Goal: Task Accomplishment & Management: Use online tool/utility

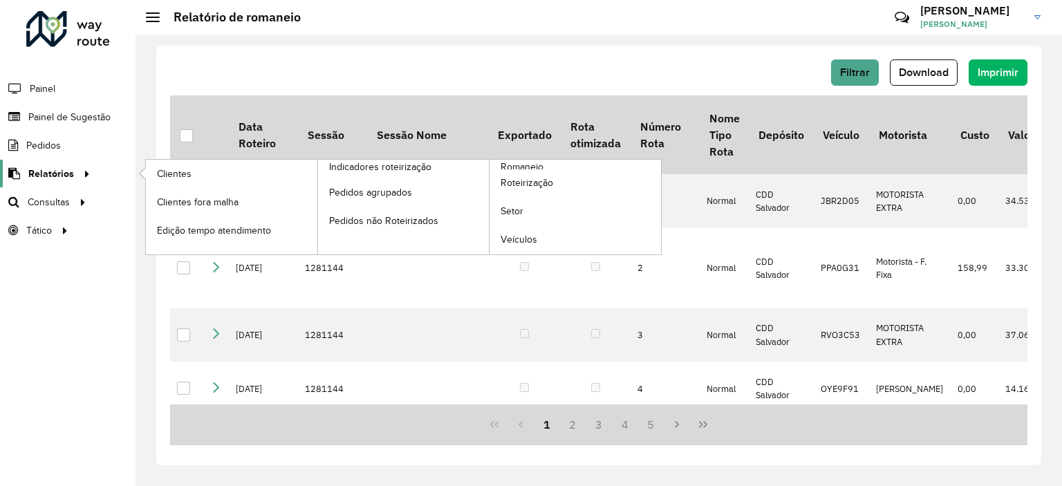
scroll to position [122, 0]
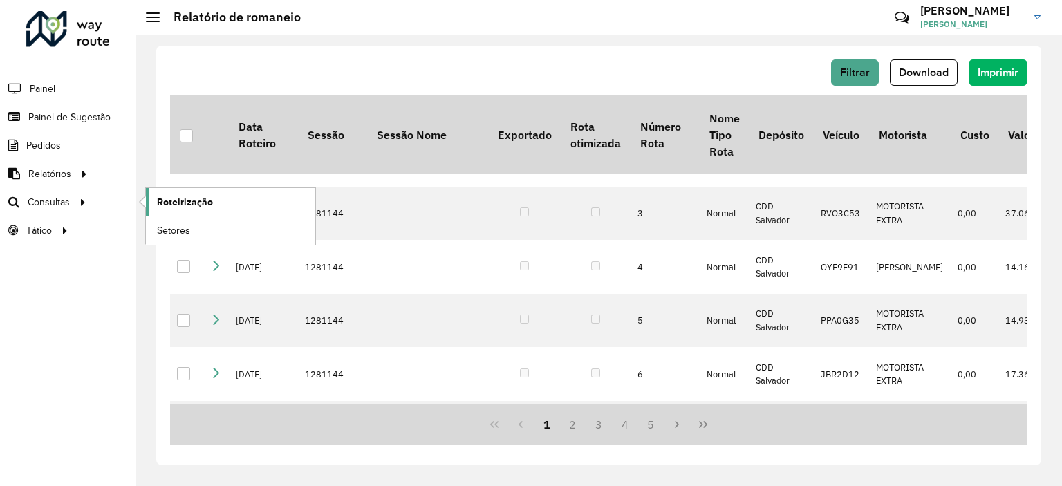
click at [223, 194] on link "Roteirização" at bounding box center [230, 202] width 169 height 28
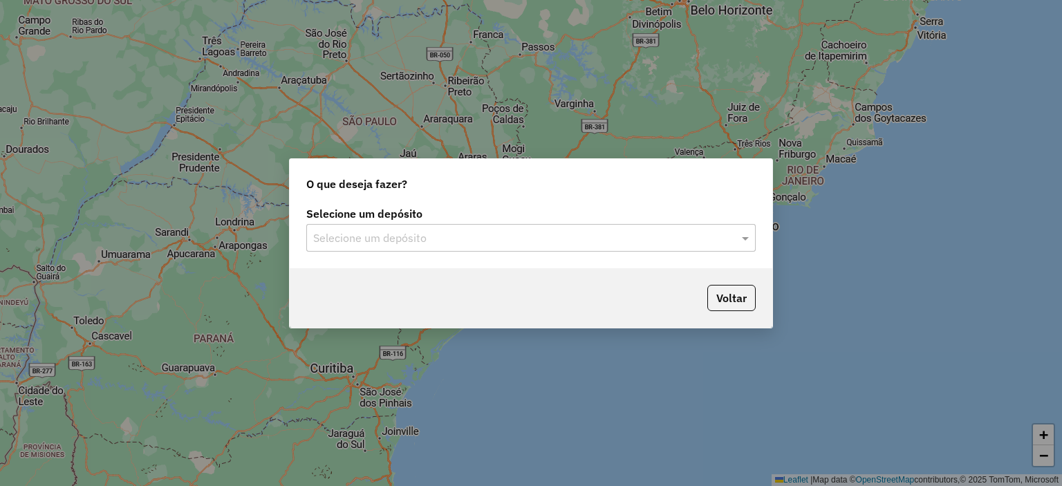
click at [351, 234] on input "text" at bounding box center [517, 238] width 408 height 17
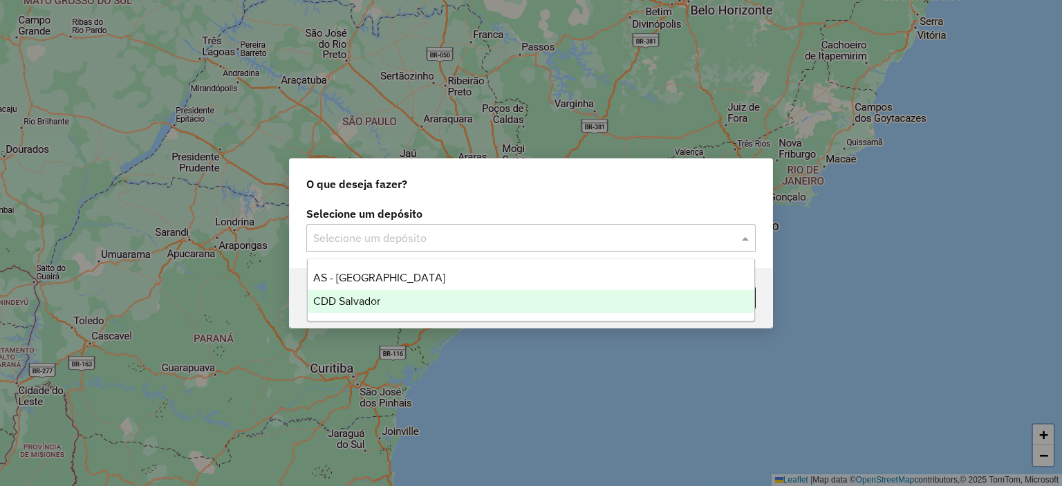
click at [371, 299] on span "CDD Salvador" at bounding box center [346, 301] width 67 height 12
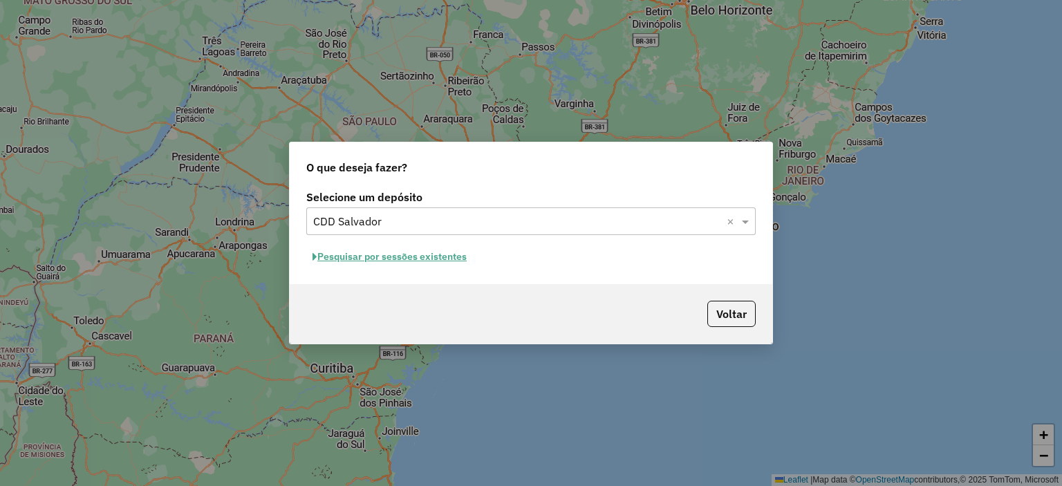
click at [362, 259] on button "Pesquisar por sessões existentes" at bounding box center [389, 256] width 167 height 21
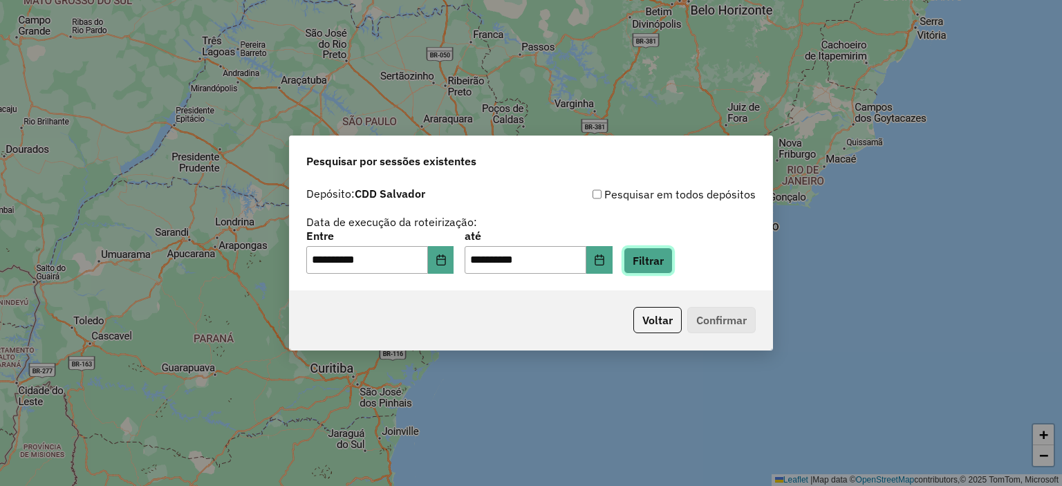
click at [655, 262] on button "Filtrar" at bounding box center [648, 261] width 49 height 26
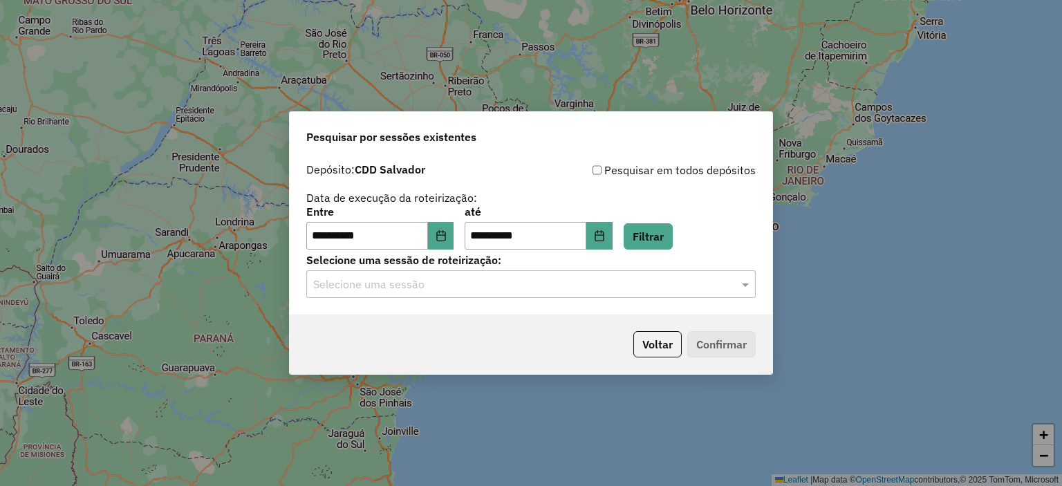
click at [539, 289] on input "text" at bounding box center [517, 285] width 408 height 17
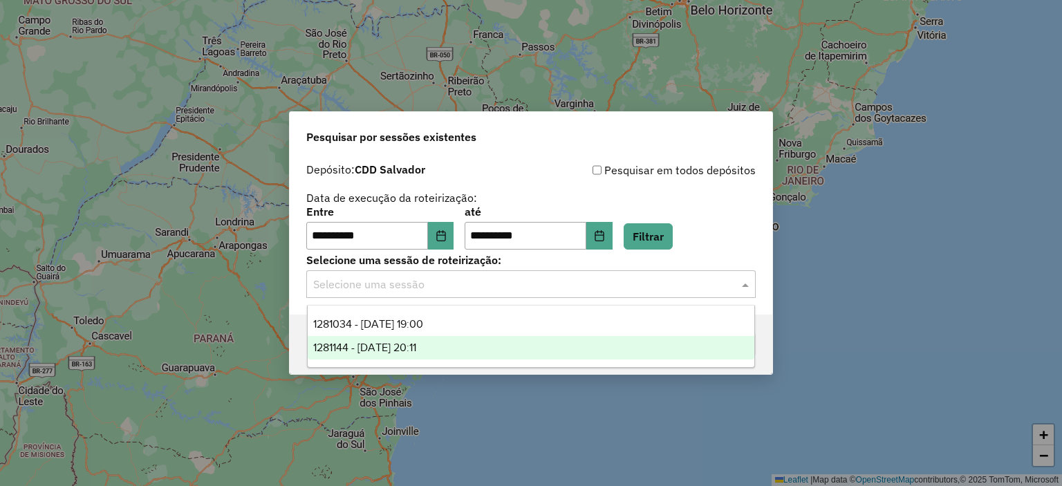
click at [416, 342] on span "1281144 - [DATE] 20:11" at bounding box center [364, 348] width 103 height 12
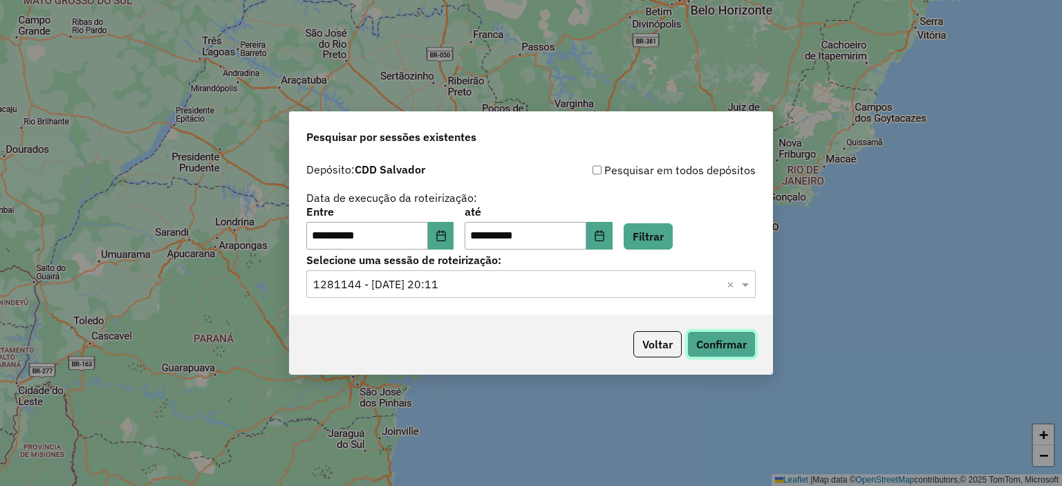
click at [735, 340] on button "Confirmar" at bounding box center [721, 344] width 68 height 26
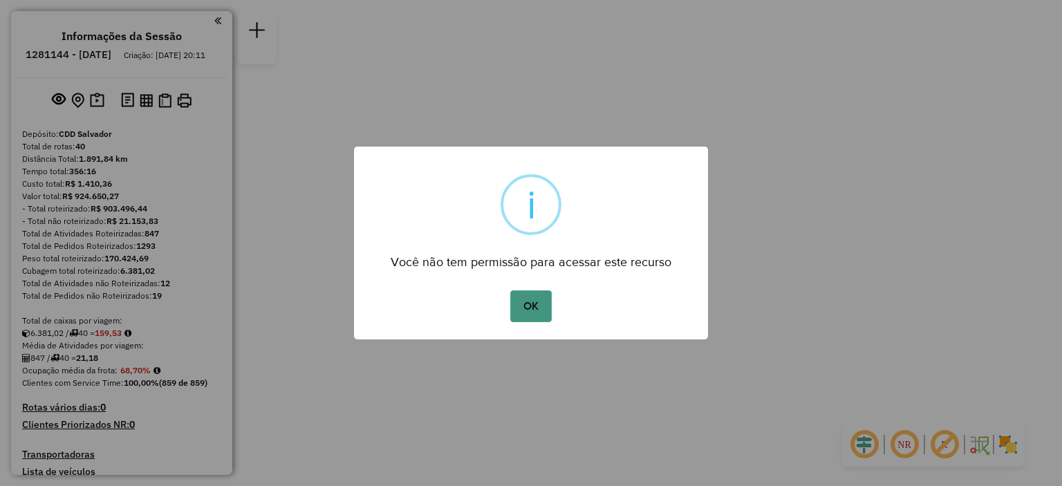
click at [530, 304] on button "OK" at bounding box center [530, 306] width 41 height 32
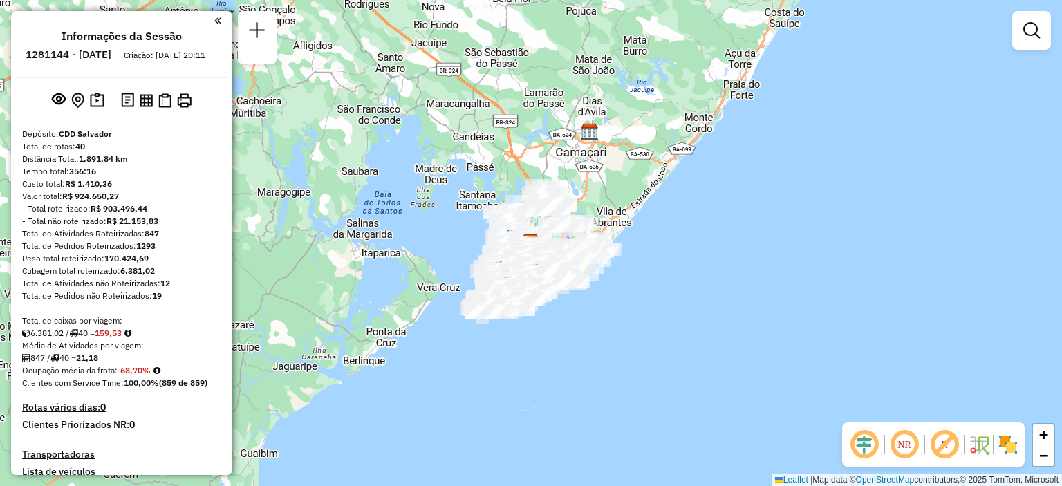
click at [902, 445] on em at bounding box center [904, 444] width 33 height 33
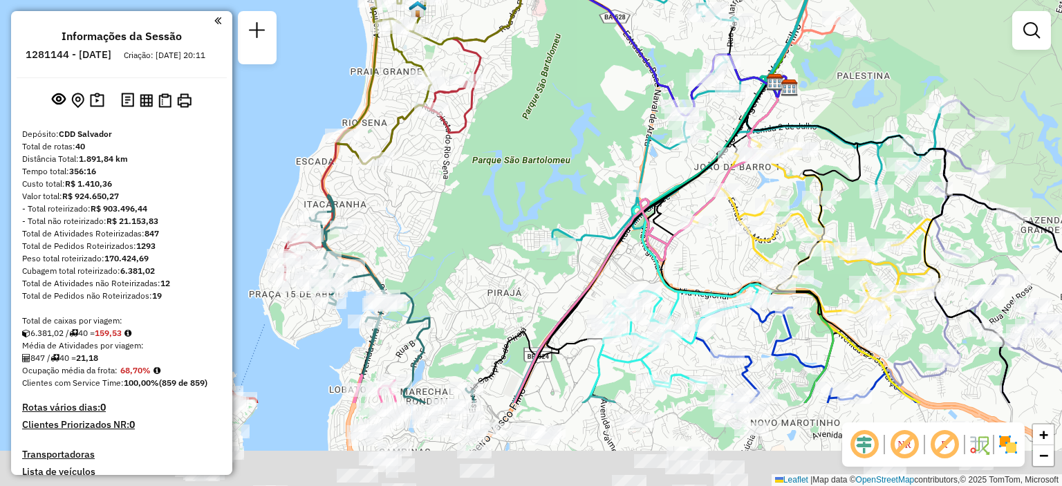
drag, startPoint x: 662, startPoint y: 428, endPoint x: 507, endPoint y: 198, distance: 277.5
click at [514, 201] on icon at bounding box center [650, 239] width 272 height 327
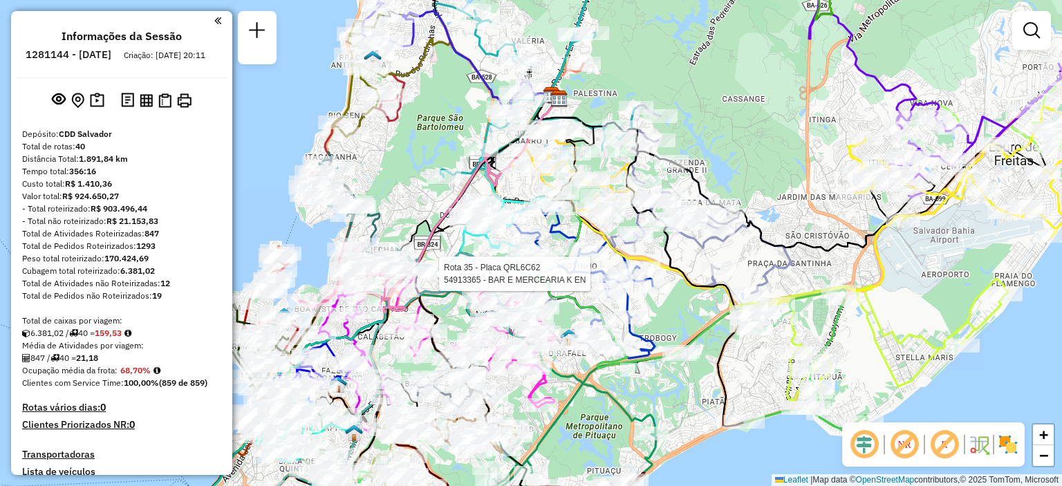
select select "**********"
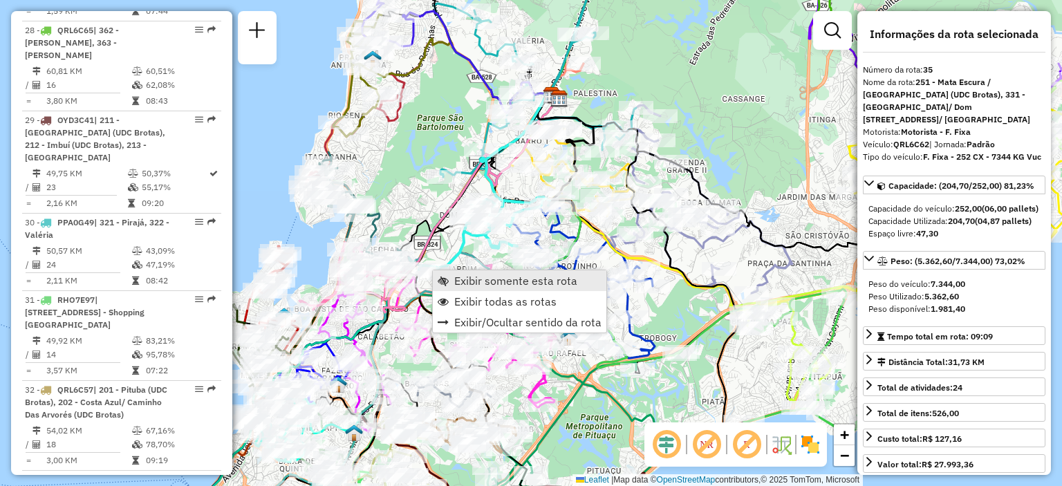
scroll to position [3402, 0]
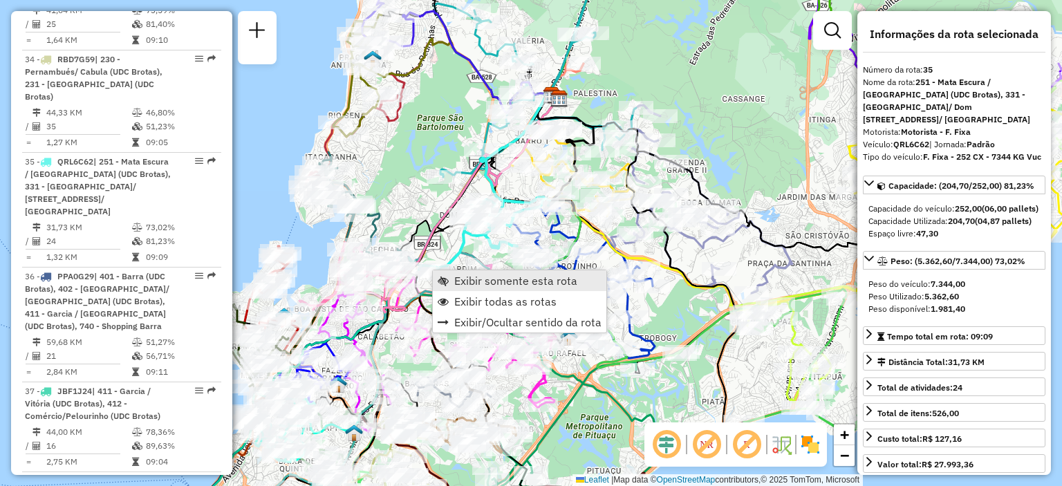
click at [467, 283] on span "Exibir somente esta rota" at bounding box center [515, 280] width 123 height 11
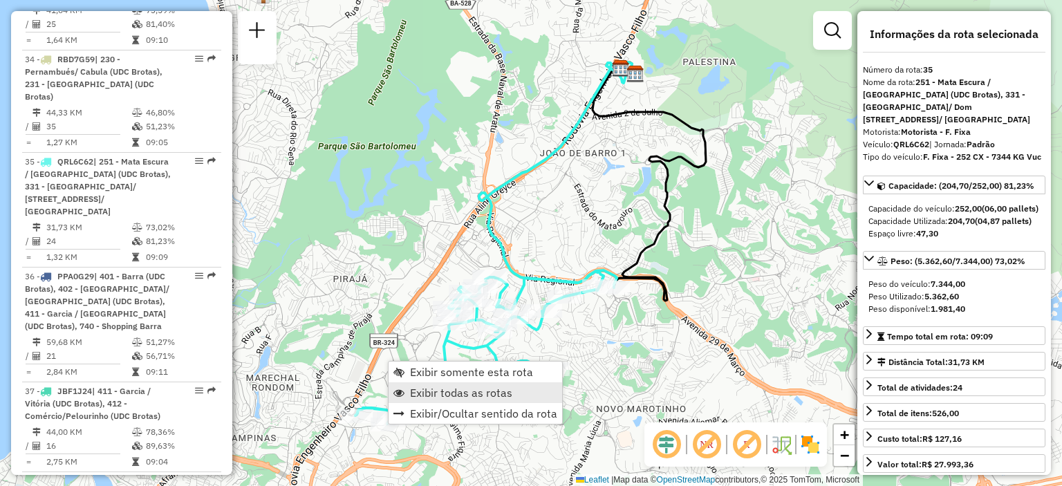
click at [426, 391] on span "Exibir todas as rotas" at bounding box center [461, 392] width 102 height 11
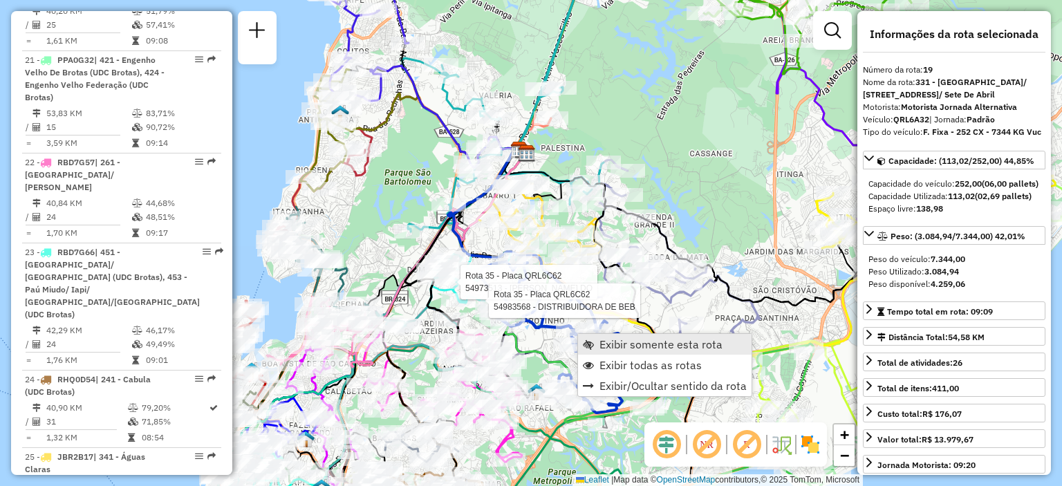
scroll to position [2040, 0]
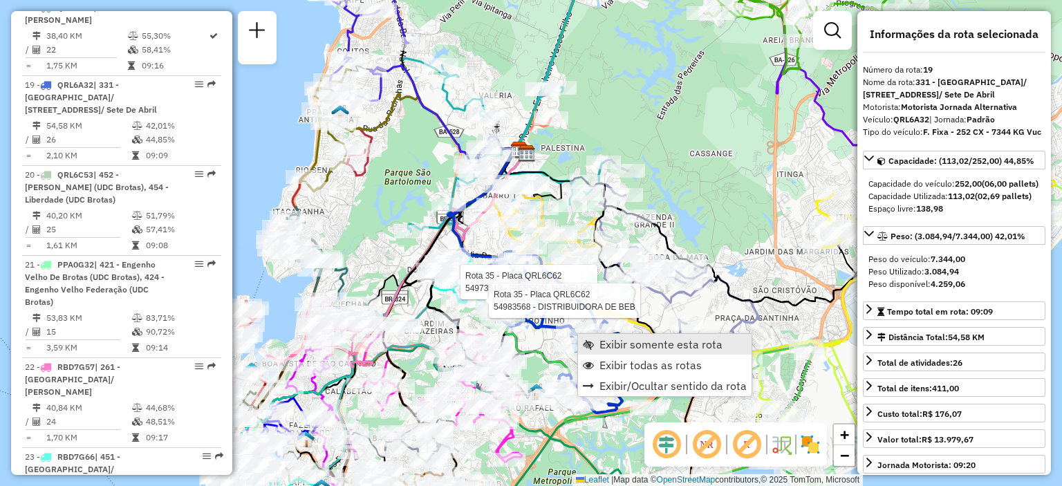
click at [594, 339] on link "Exibir somente esta rota" at bounding box center [665, 344] width 174 height 21
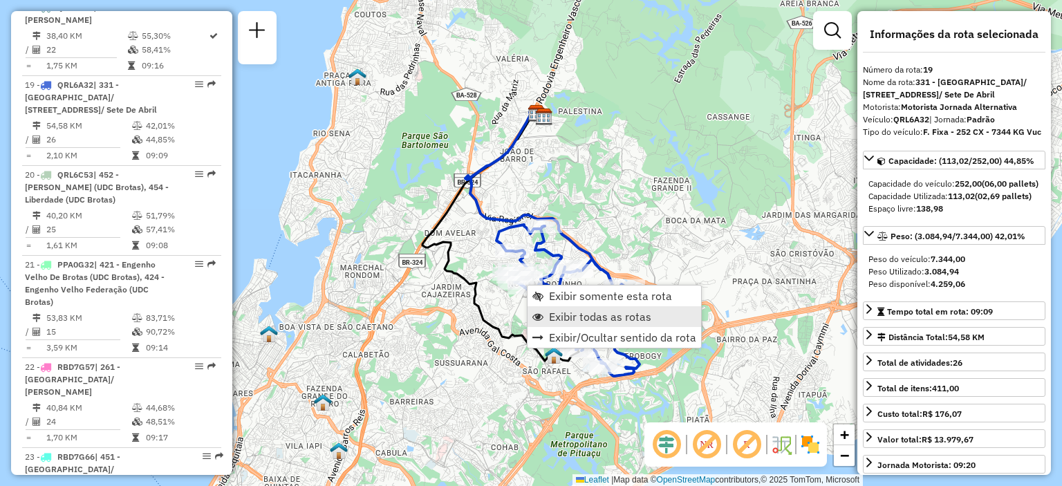
click at [553, 312] on span "Exibir todas as rotas" at bounding box center [600, 316] width 102 height 11
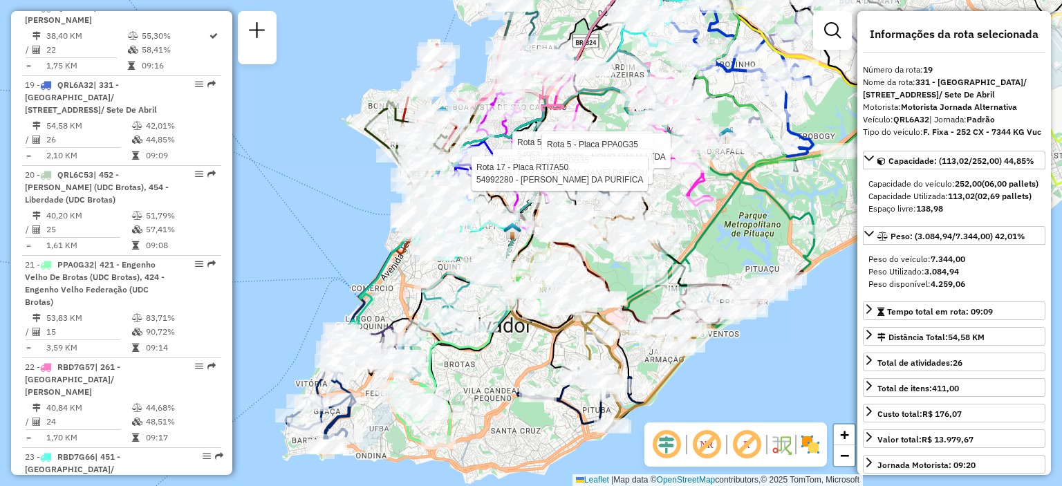
drag, startPoint x: 475, startPoint y: 435, endPoint x: 515, endPoint y: 342, distance: 101.6
click at [515, 342] on div "Rota 5 - Placa PPA0G35 54953111 - GEISIANE BRITO DOS Rota 5 - Placa PPA0G35 549…" at bounding box center [531, 243] width 1062 height 486
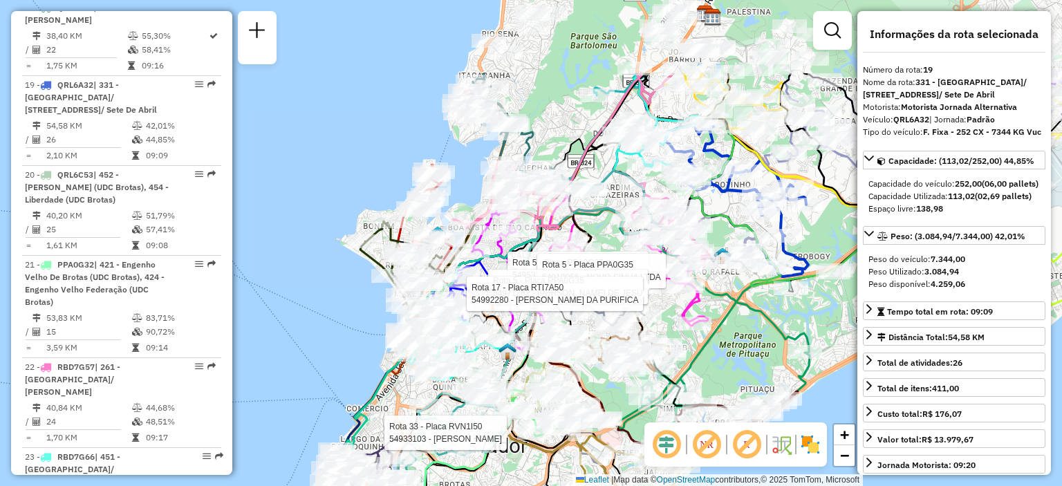
drag, startPoint x: 749, startPoint y: 239, endPoint x: 736, endPoint y: 362, distance: 123.8
click at [743, 360] on div "Rota 5 - Placa PPA0G35 54953111 - GEISIANE BRITO DOS Rota 5 - Placa PPA0G35 549…" at bounding box center [531, 243] width 1062 height 486
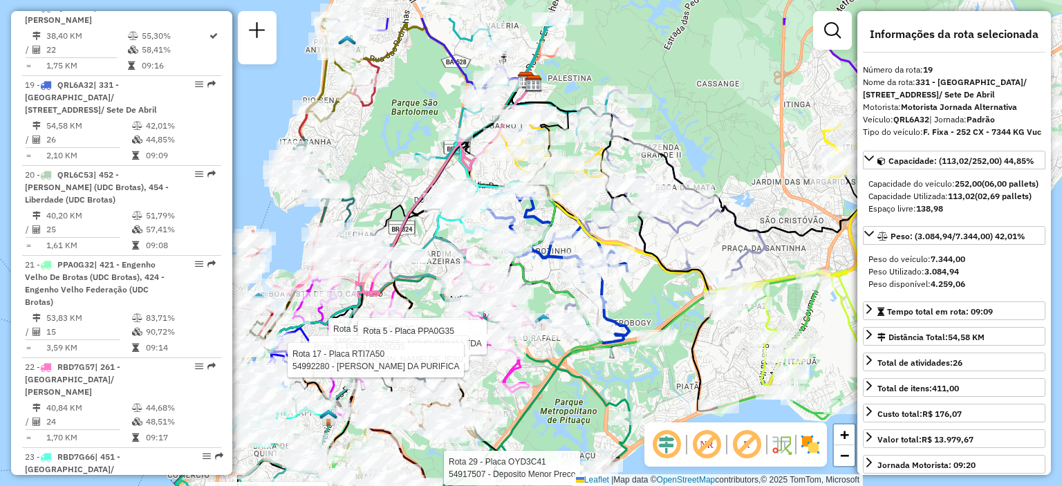
drag, startPoint x: 775, startPoint y: 300, endPoint x: 598, endPoint y: 366, distance: 189.0
click at [598, 366] on div "Rota 5 - Placa PPA0G35 54953111 - GEISIANE BRITO DOS Rota 5 - Placa PPA0G35 549…" at bounding box center [531, 243] width 1062 height 486
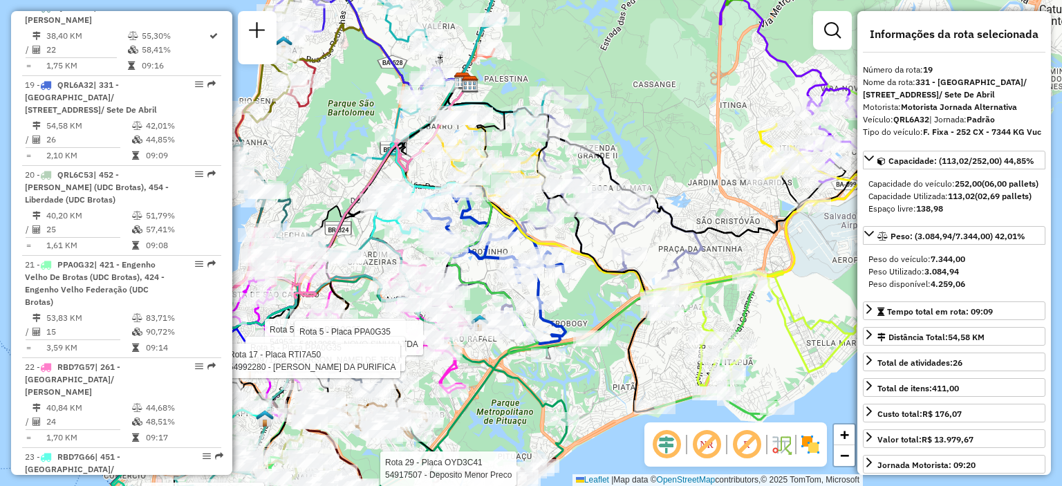
drag, startPoint x: 669, startPoint y: 314, endPoint x: 606, endPoint y: 317, distance: 63.0
click at [597, 315] on icon at bounding box center [683, 346] width 191 height 145
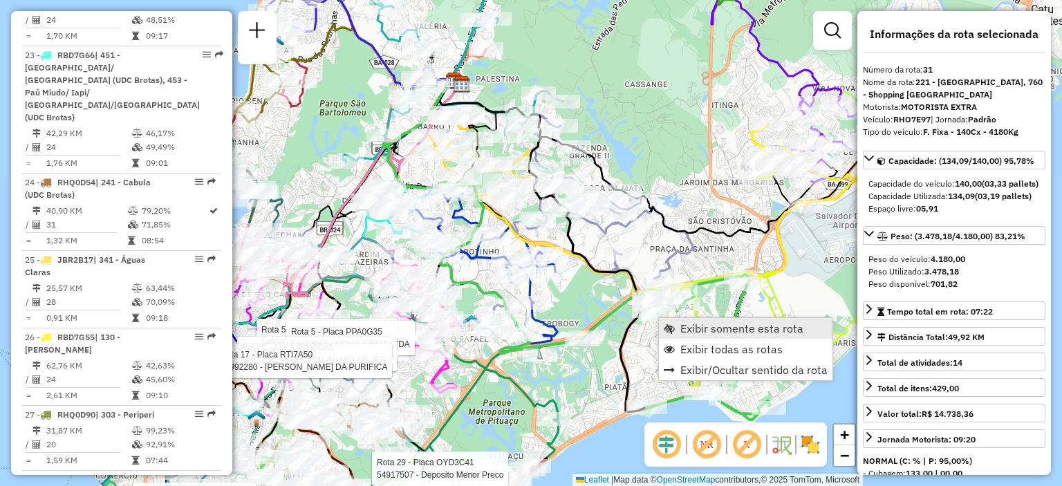
scroll to position [3042, 0]
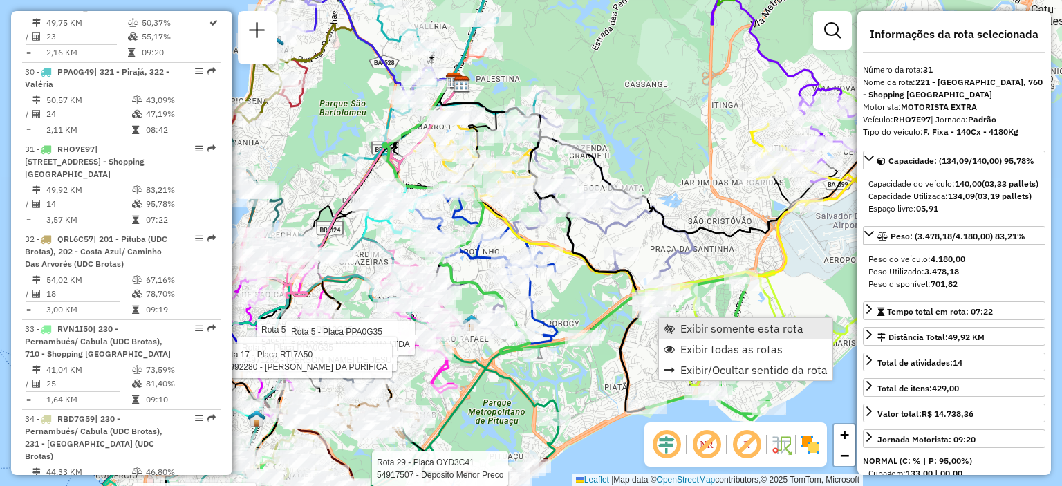
click at [677, 324] on link "Exibir somente esta rota" at bounding box center [746, 328] width 174 height 21
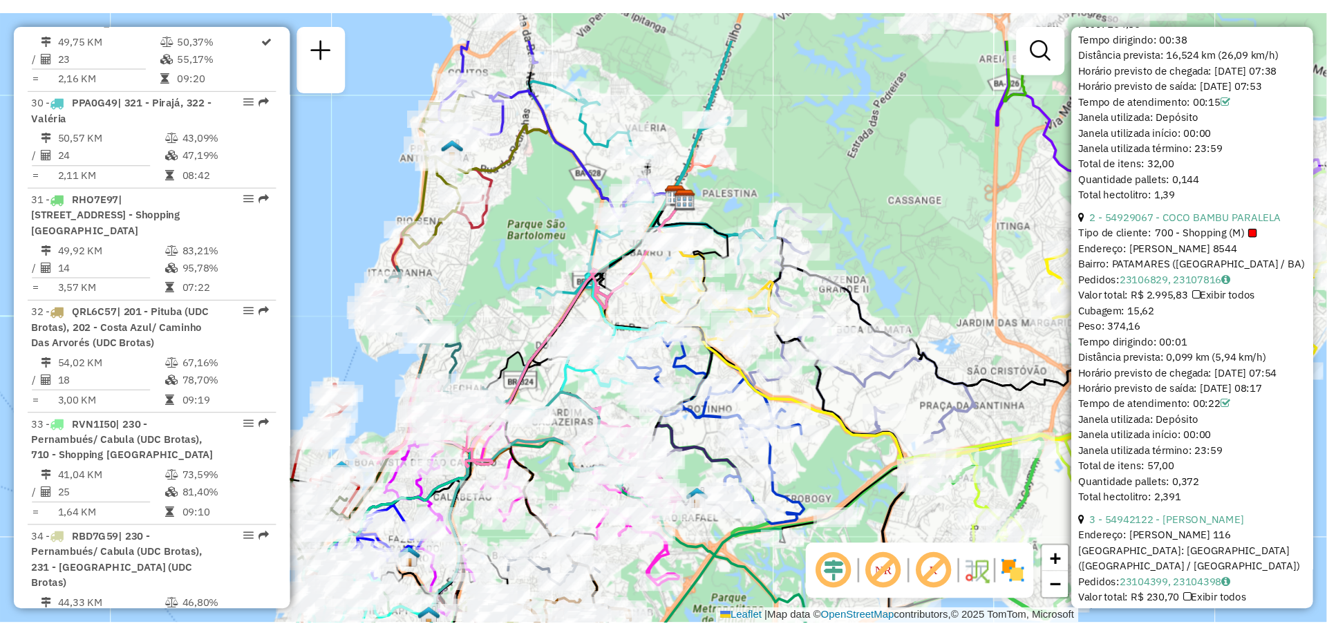
scroll to position [691, 0]
